Goal: Communication & Community: Answer question/provide support

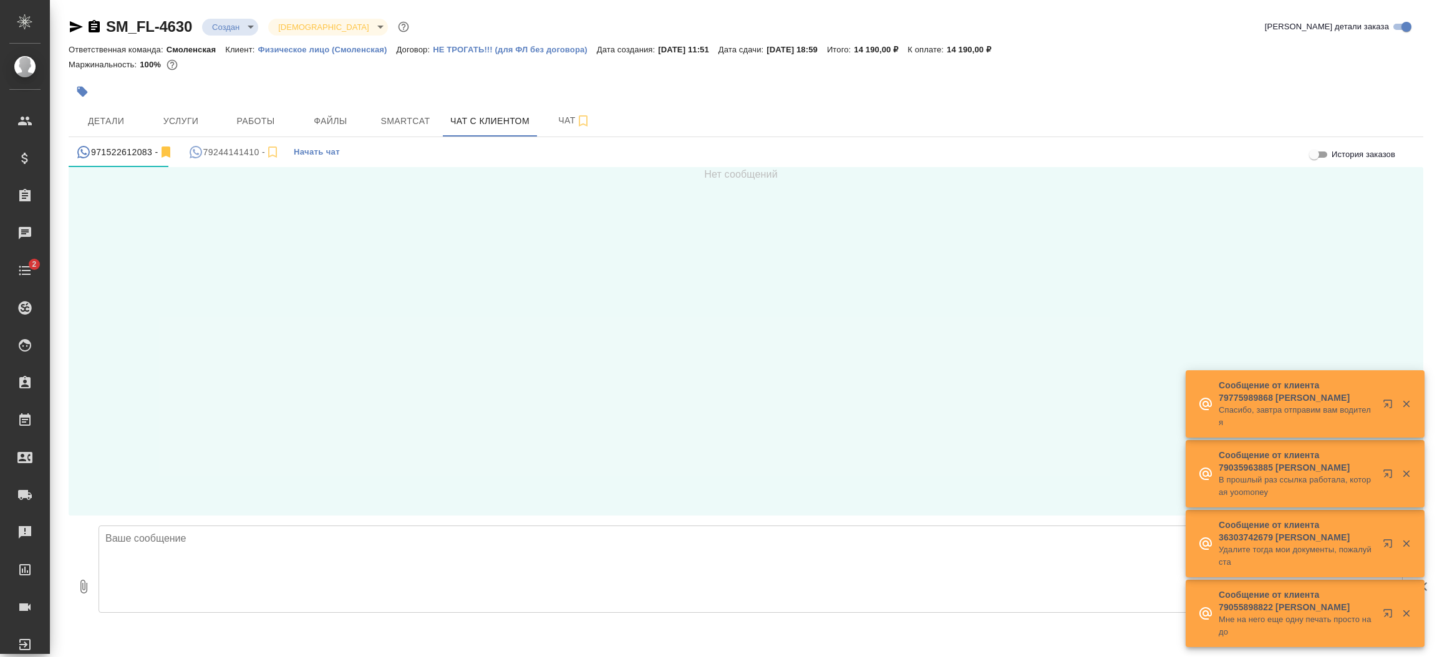
click at [1408, 404] on icon "button" at bounding box center [1406, 404] width 11 height 11
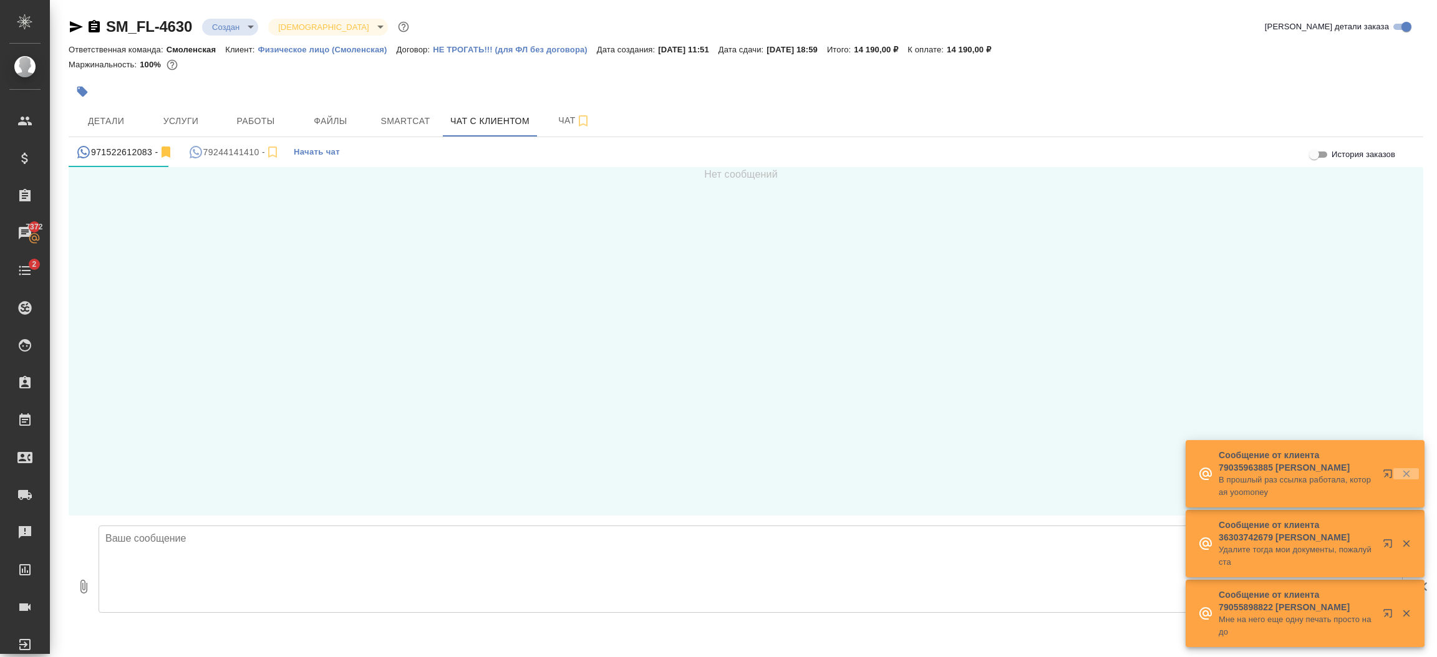
click at [1406, 473] on icon "button" at bounding box center [1406, 474] width 7 height 7
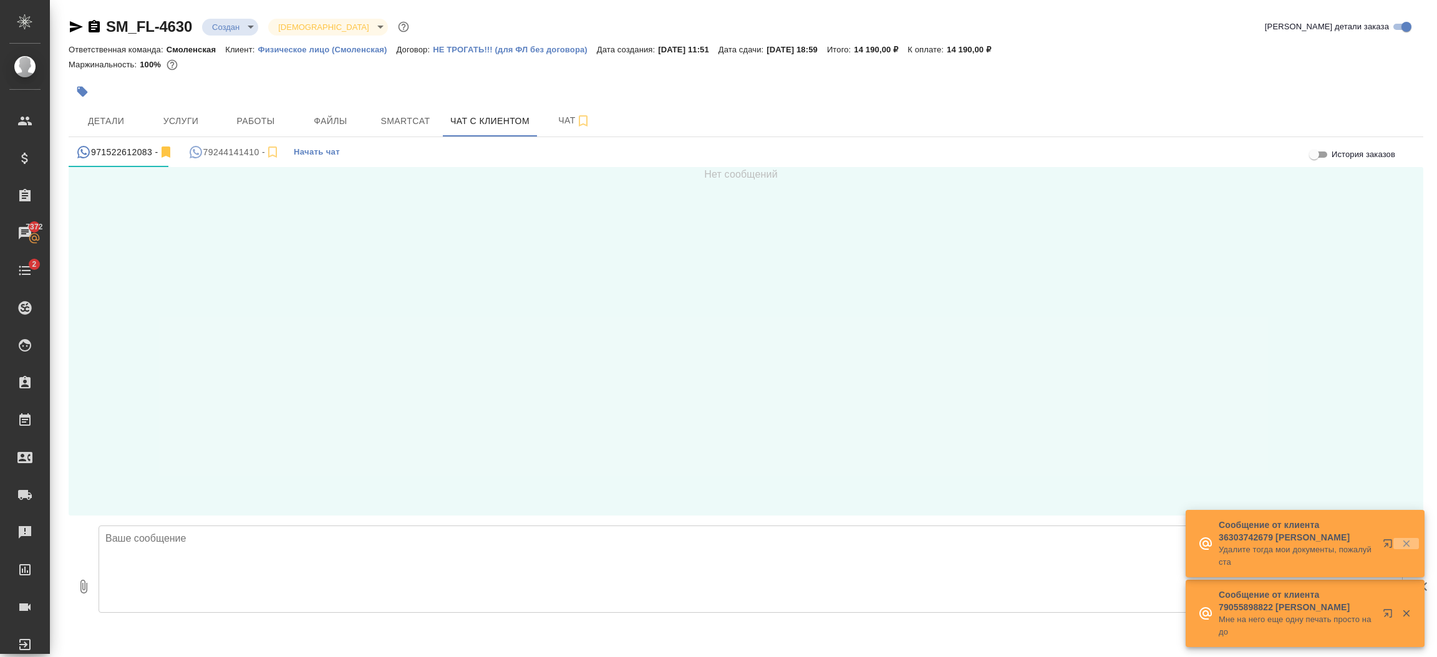
click at [1404, 542] on icon "button" at bounding box center [1406, 544] width 7 height 7
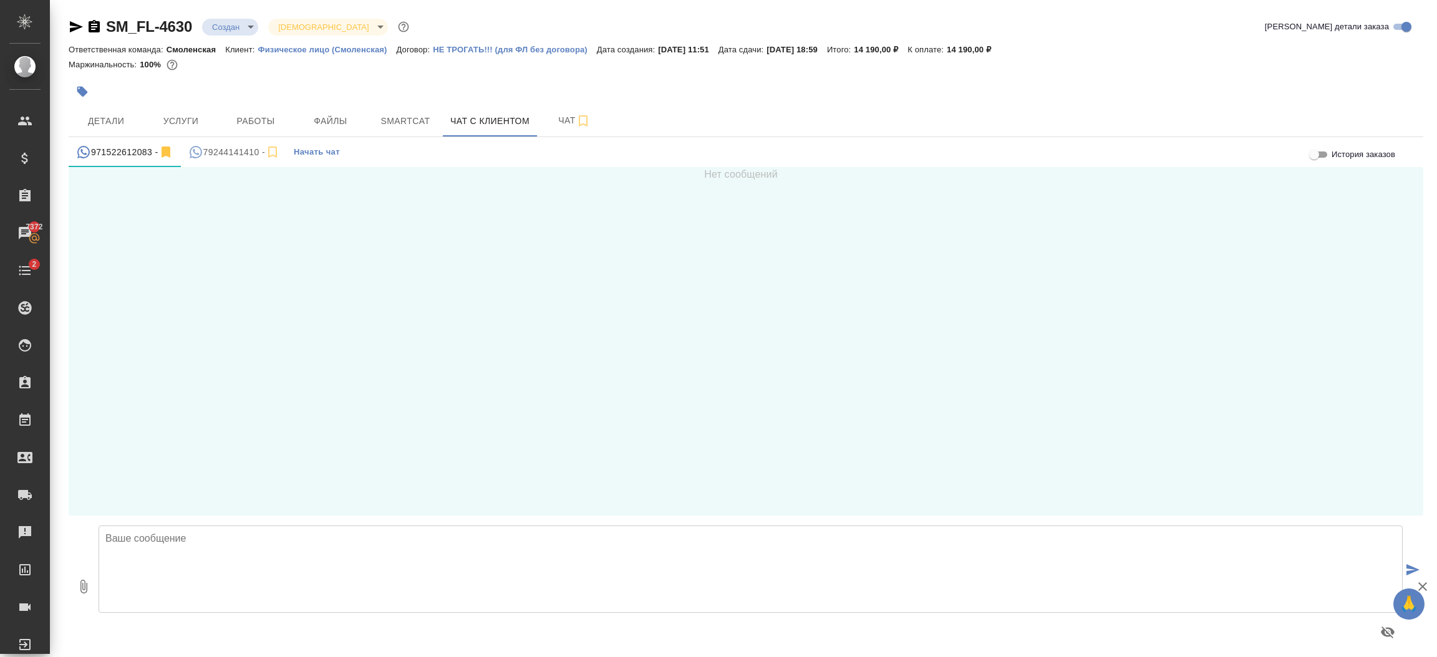
click at [932, 425] on div "Нет сообщений" at bounding box center [746, 341] width 1355 height 349
click at [309, 146] on span "Начать чат" at bounding box center [317, 152] width 46 height 14
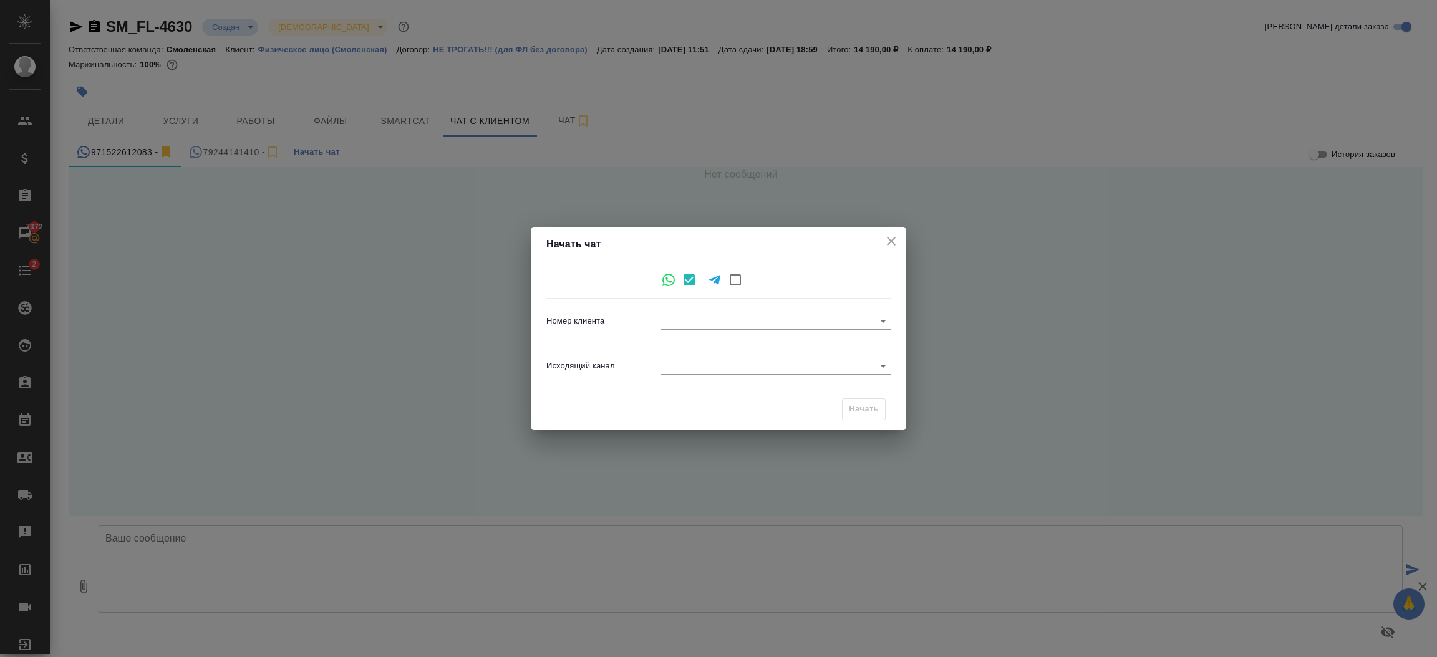
type input "35a64d645b747fc0ee090ea3"
click at [892, 241] on icon "close" at bounding box center [891, 241] width 9 height 9
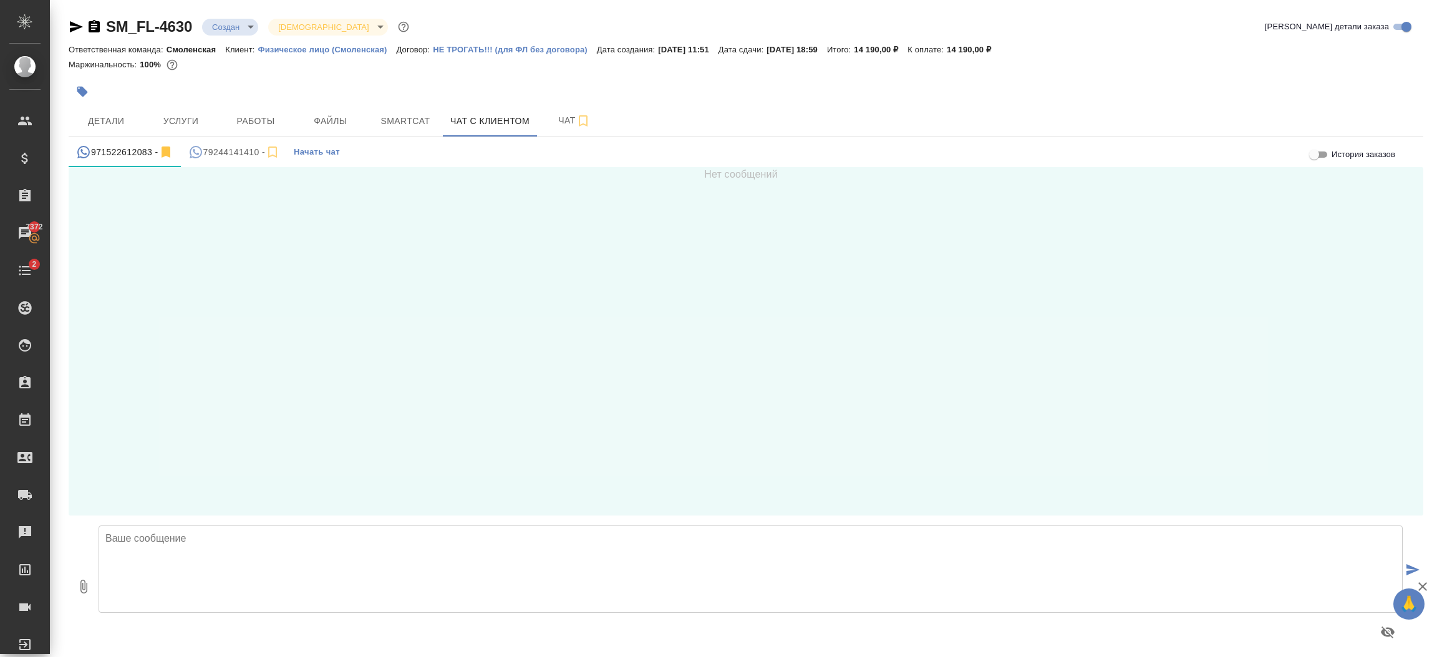
click at [470, 412] on div "Нет сообщений" at bounding box center [746, 341] width 1355 height 349
drag, startPoint x: 1428, startPoint y: 439, endPoint x: 1428, endPoint y: 525, distance: 86.1
click at [1428, 525] on div "SM_FL-4630 Создан new Святая троица holyTrinity [PERSON_NAME] детали заказа Отв…" at bounding box center [746, 332] width 1368 height 664
click at [234, 147] on div "79244141410 -" at bounding box center [234, 153] width 92 height 16
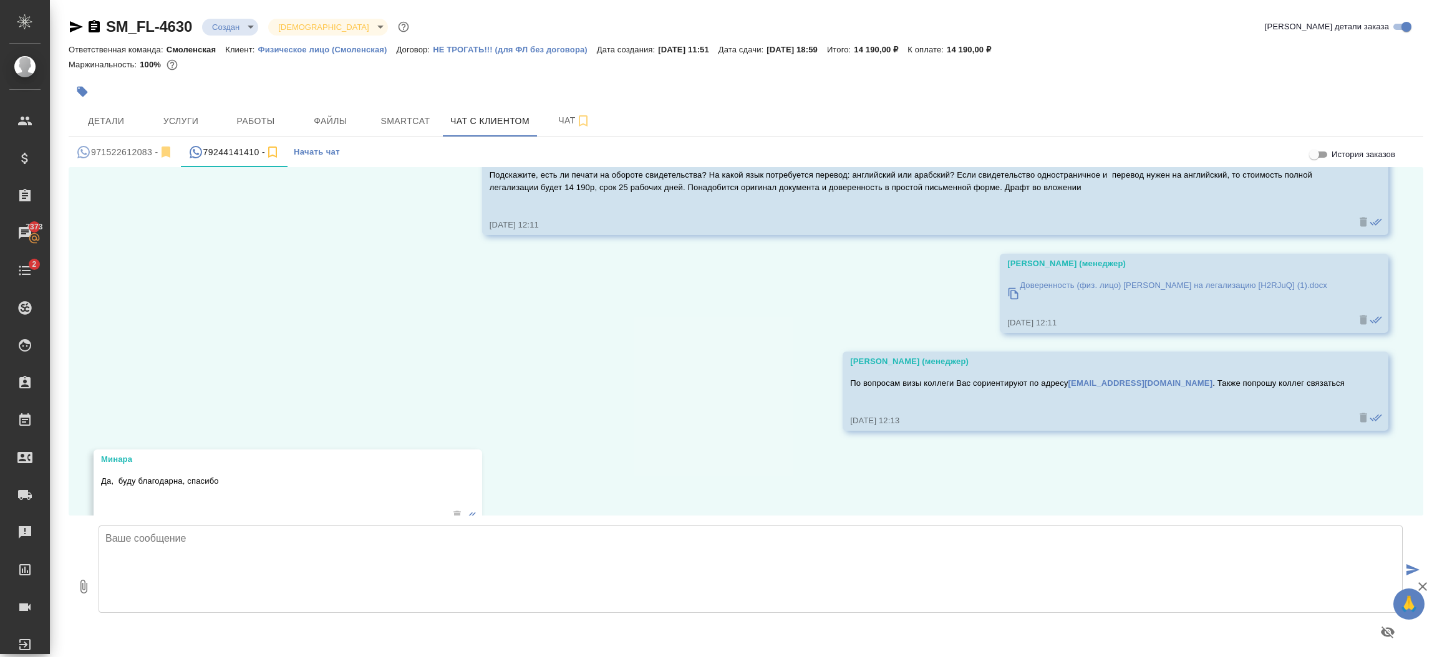
scroll to position [317, 0]
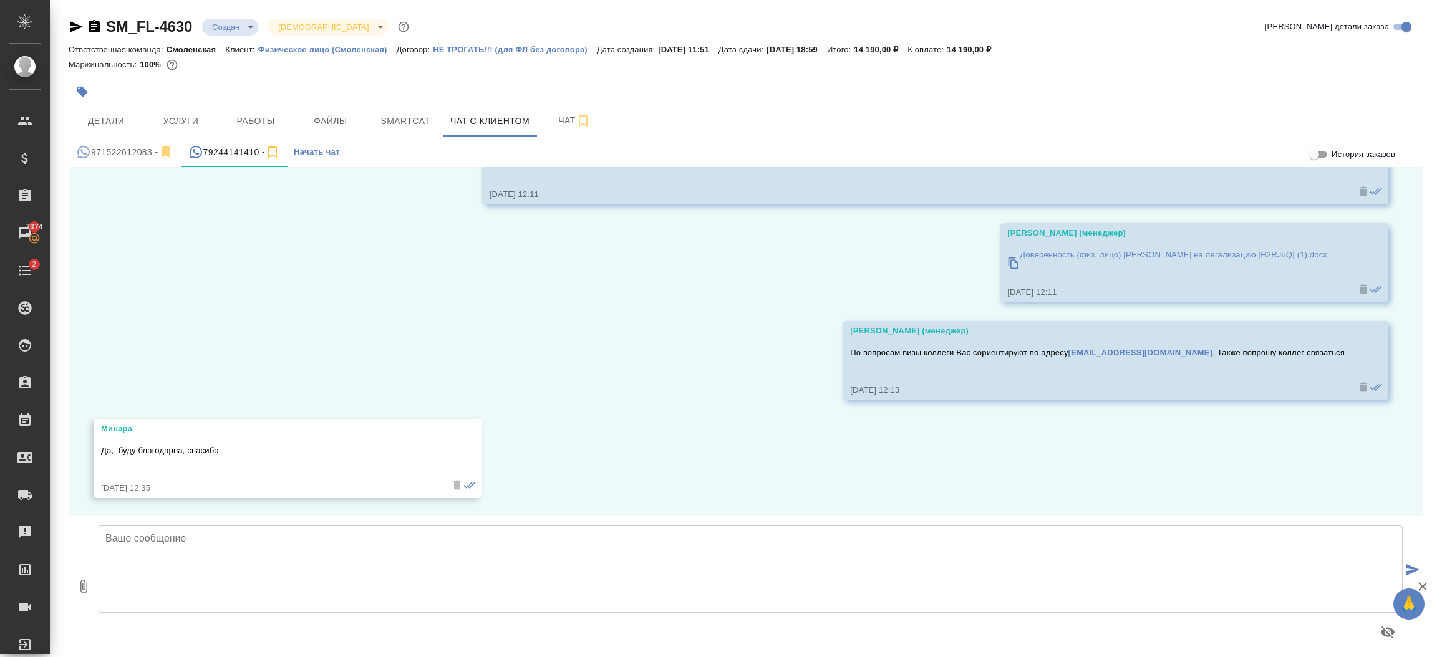
click at [268, 539] on textarea at bounding box center [751, 569] width 1304 height 87
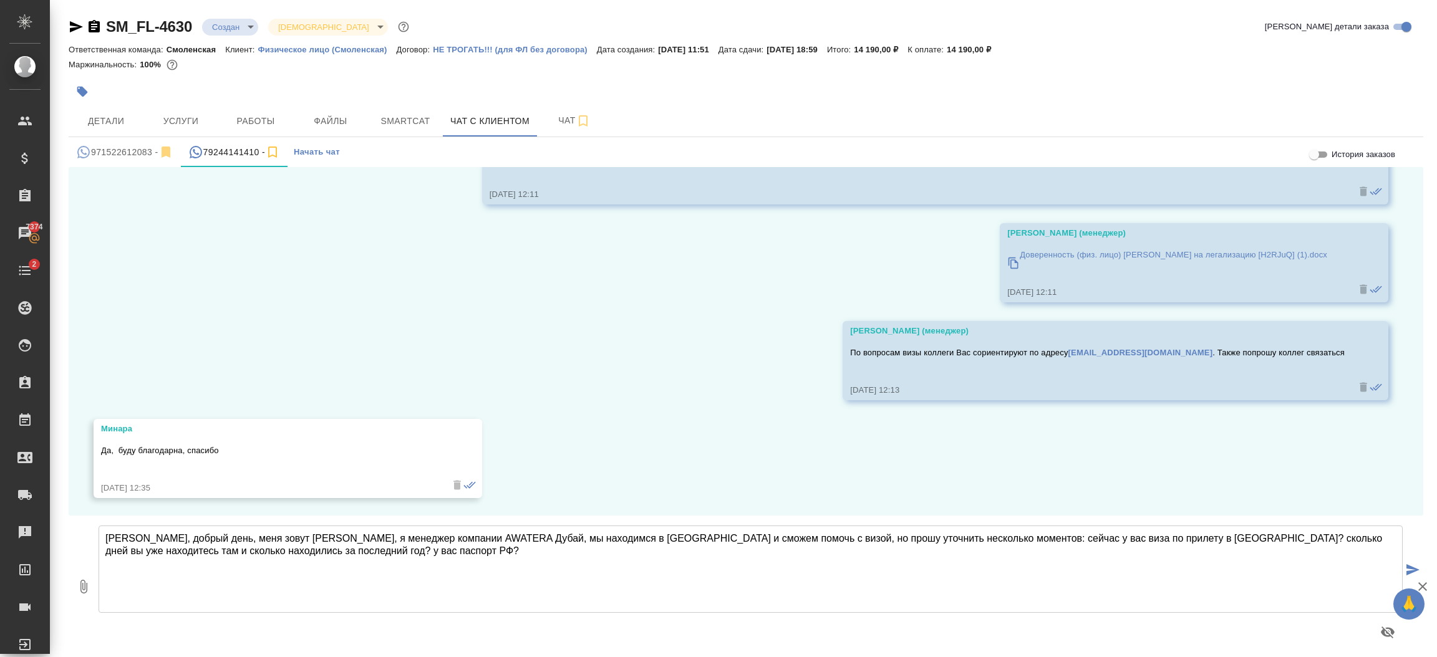
click at [914, 534] on textarea "[PERSON_NAME], добрый день, меня зовут [PERSON_NAME], я менеджер компании AWATE…" at bounding box center [751, 569] width 1304 height 87
click at [1101, 545] on textarea "[PERSON_NAME], добрый день, меня зовут [PERSON_NAME], я менеджер компании AWATE…" at bounding box center [751, 569] width 1304 height 87
click at [1167, 556] on textarea "[PERSON_NAME], добрый день, меня зовут [PERSON_NAME], я менеджер компании AWATE…" at bounding box center [751, 569] width 1304 height 87
click at [255, 552] on textarea "[PERSON_NAME], добрый день, меня зовут [PERSON_NAME], я менеджер компании AWATE…" at bounding box center [751, 569] width 1304 height 87
type textarea "[PERSON_NAME], добрый день, меня зовут [PERSON_NAME], я менеджер компании AWATE…"
